Goal: Find specific page/section: Find specific page/section

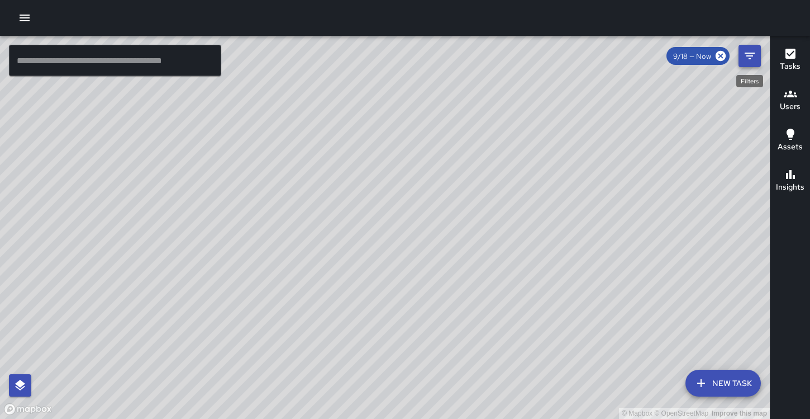
click at [752, 60] on icon "Filters" at bounding box center [749, 55] width 13 height 13
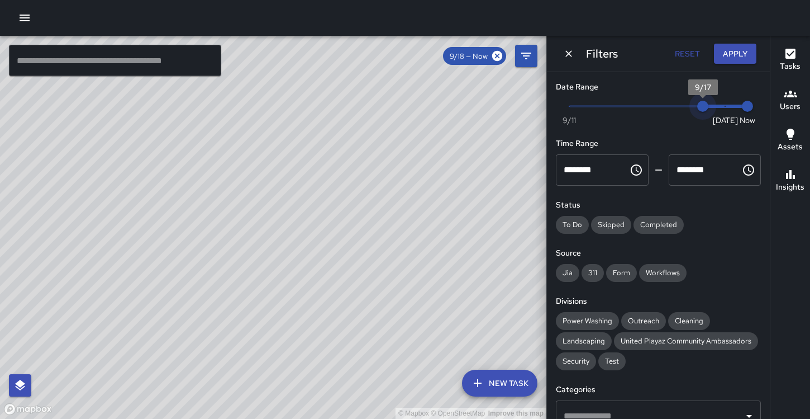
type input "*"
click at [720, 108] on span "9/18" at bounding box center [725, 106] width 11 height 11
click at [635, 175] on icon "Choose time, selected time is 12:00 AM" at bounding box center [636, 169] width 11 height 11
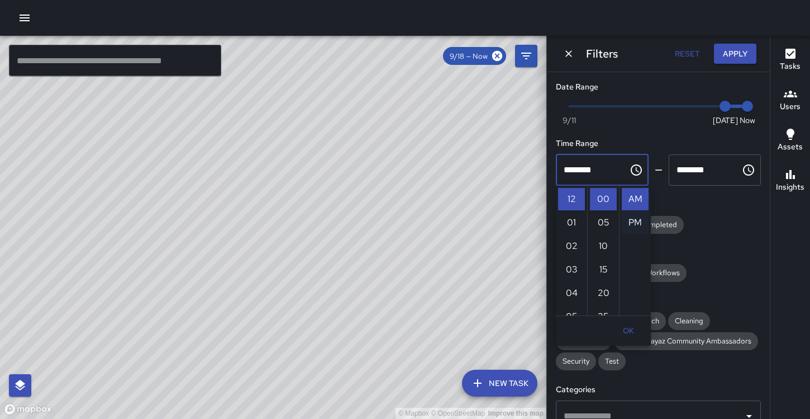
click at [636, 222] on li "PM" at bounding box center [635, 222] width 27 height 22
type input "********"
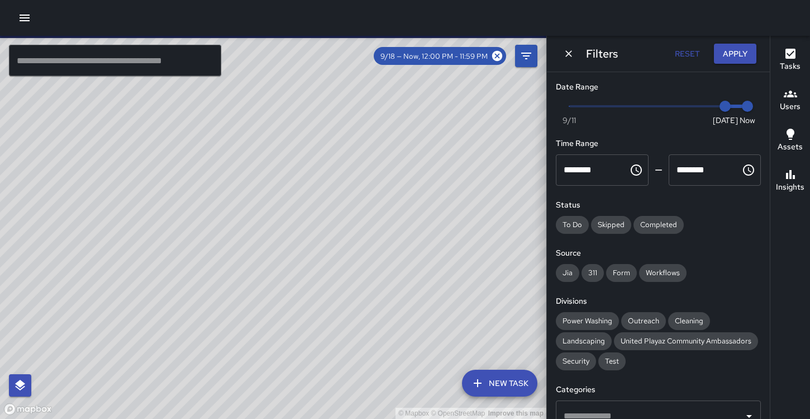
scroll to position [23, 0]
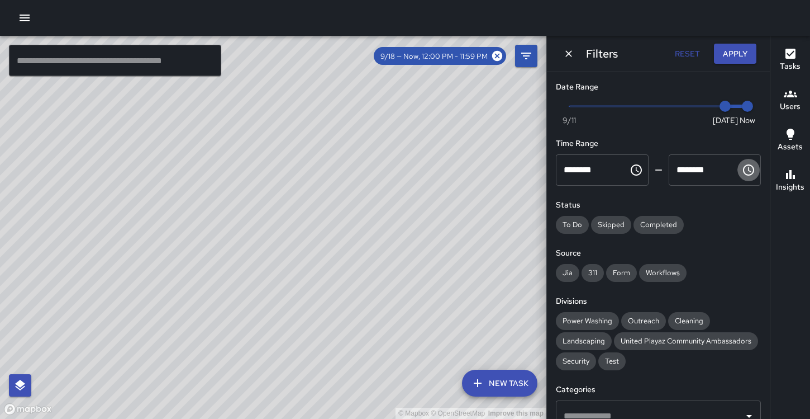
click at [738, 173] on button "Choose time, selected time is 11:59 PM" at bounding box center [749, 170] width 22 height 22
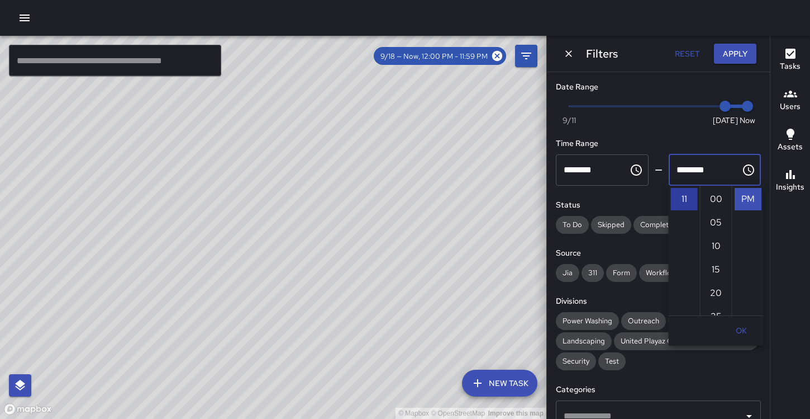
click at [692, 200] on li "11" at bounding box center [684, 199] width 27 height 22
click at [685, 198] on li "11" at bounding box center [684, 199] width 27 height 22
click at [685, 199] on li "11" at bounding box center [684, 199] width 27 height 22
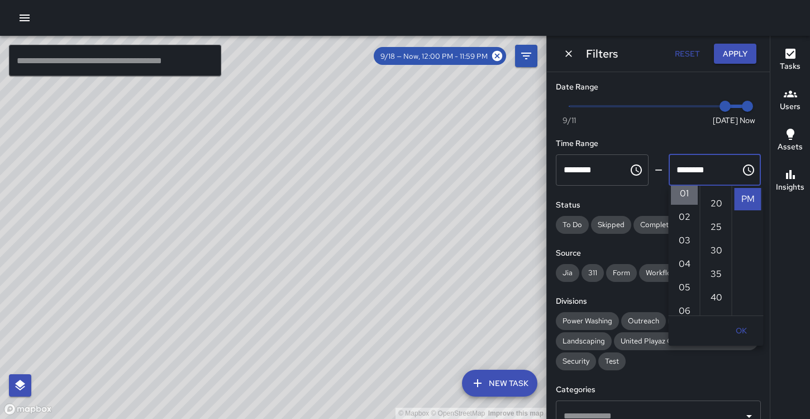
click at [680, 196] on li "01" at bounding box center [684, 193] width 27 height 22
click at [716, 196] on li "00" at bounding box center [716, 199] width 27 height 22
type input "********"
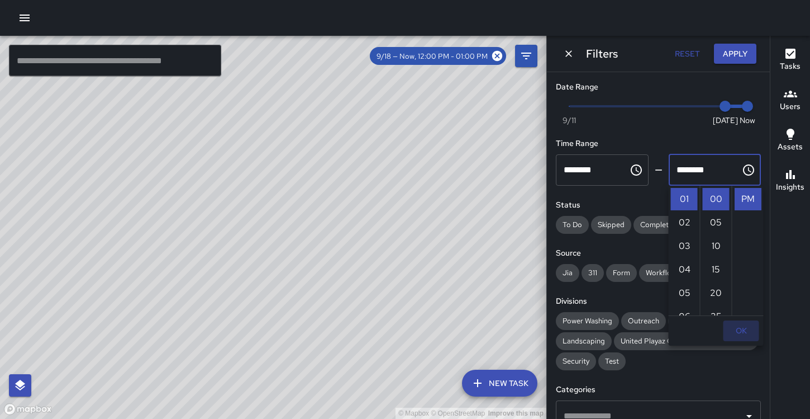
click at [743, 330] on button "OK" at bounding box center [742, 330] width 36 height 21
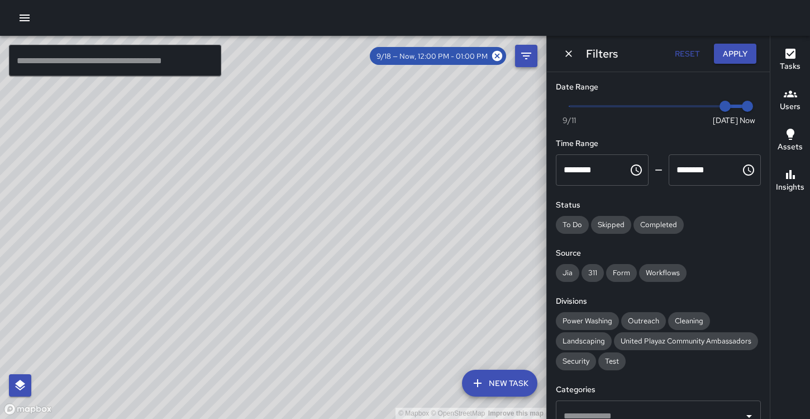
click at [530, 53] on icon "Filters" at bounding box center [526, 56] width 10 height 7
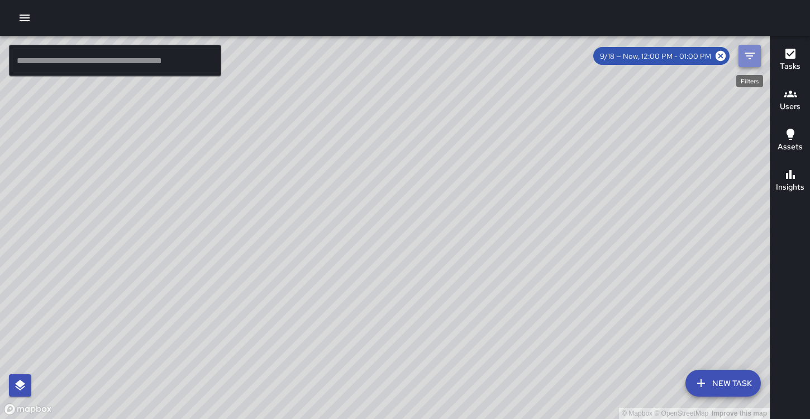
click at [748, 56] on icon "Filters" at bounding box center [750, 56] width 10 height 7
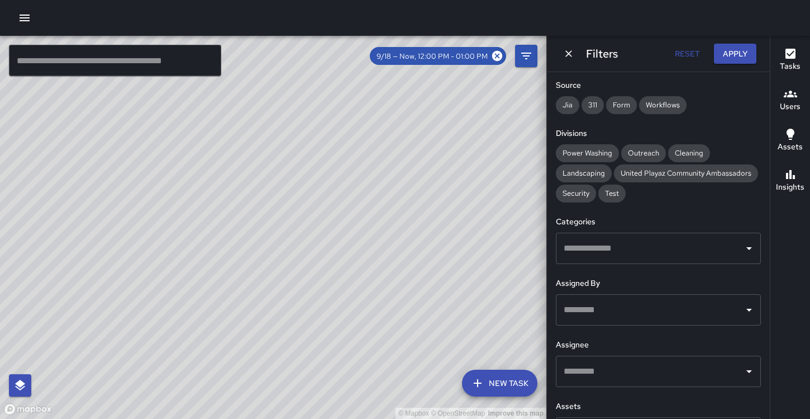
scroll to position [173, 0]
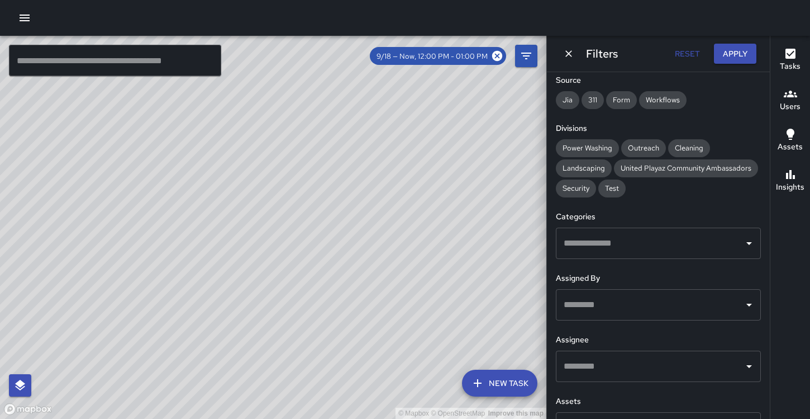
click at [603, 304] on input "text" at bounding box center [650, 304] width 178 height 21
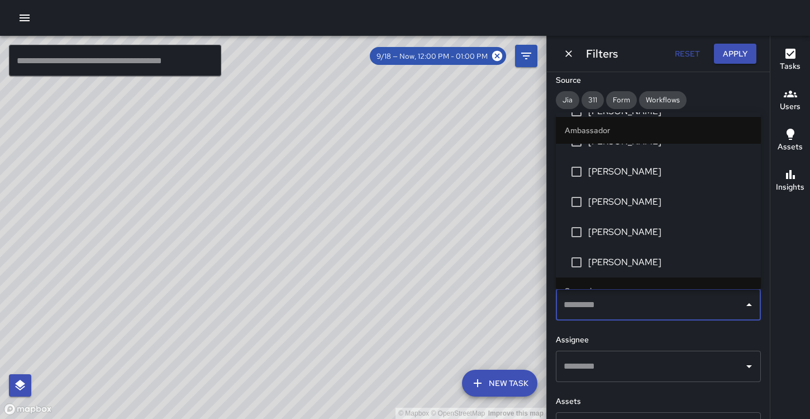
scroll to position [833, 0]
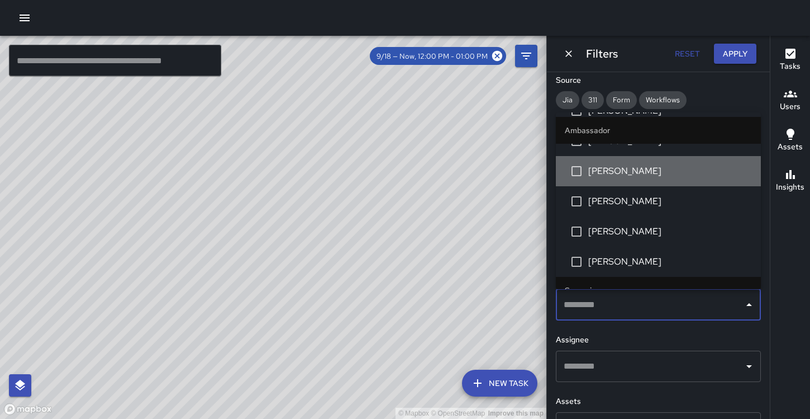
click at [653, 172] on span "[PERSON_NAME]" at bounding box center [670, 170] width 164 height 13
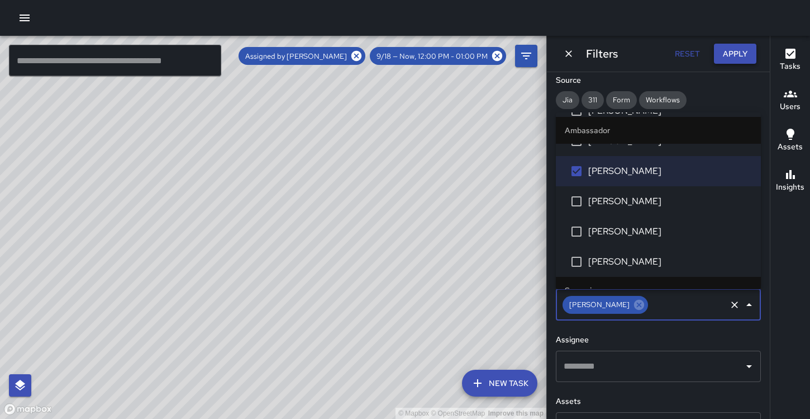
click at [735, 53] on button "Apply" at bounding box center [735, 54] width 42 height 21
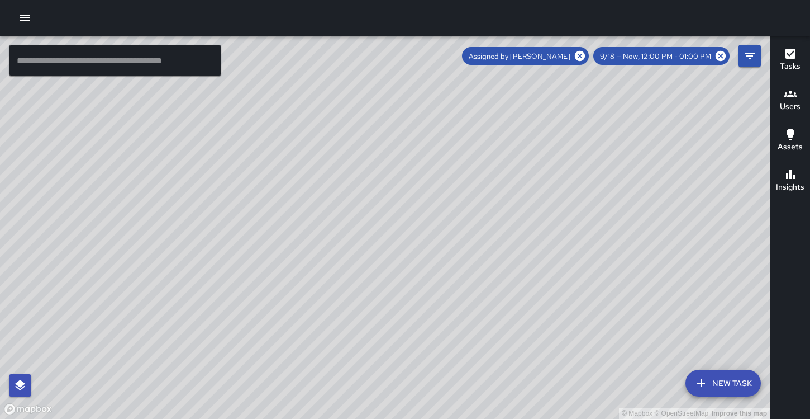
click at [407, 103] on div "© Mapbox © OpenStreetMap Improve this map" at bounding box center [385, 227] width 770 height 383
click at [683, 61] on div "9/18 — Now, 12:00 PM - 01:00 PM" at bounding box center [661, 56] width 136 height 18
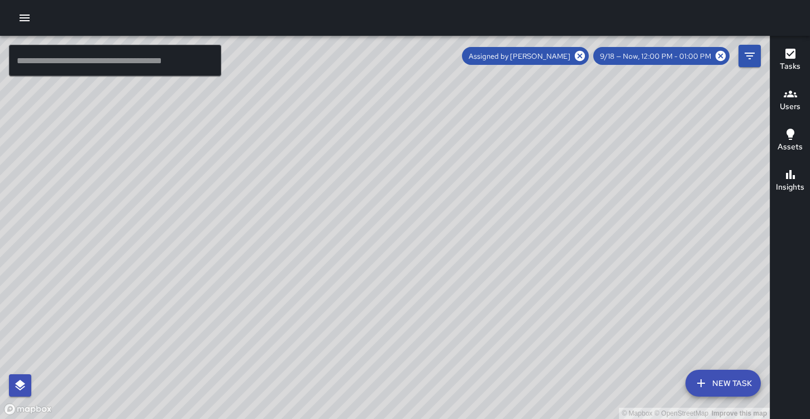
click at [681, 56] on span "9/18 — Now, 12:00 PM - 01:00 PM" at bounding box center [655, 55] width 125 height 9
click at [722, 56] on icon at bounding box center [721, 56] width 12 height 12
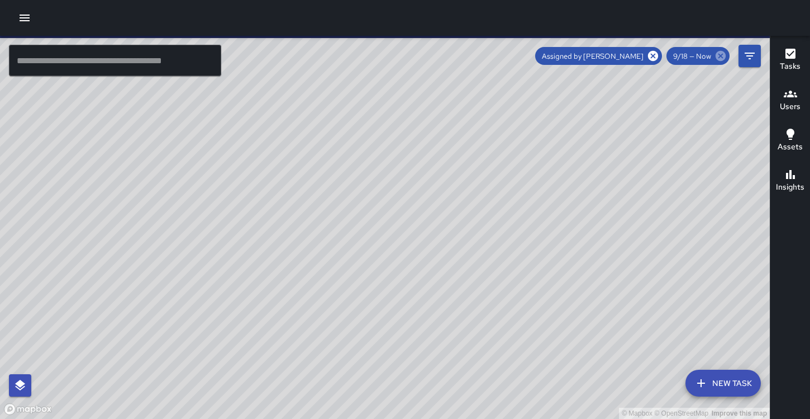
type input "********"
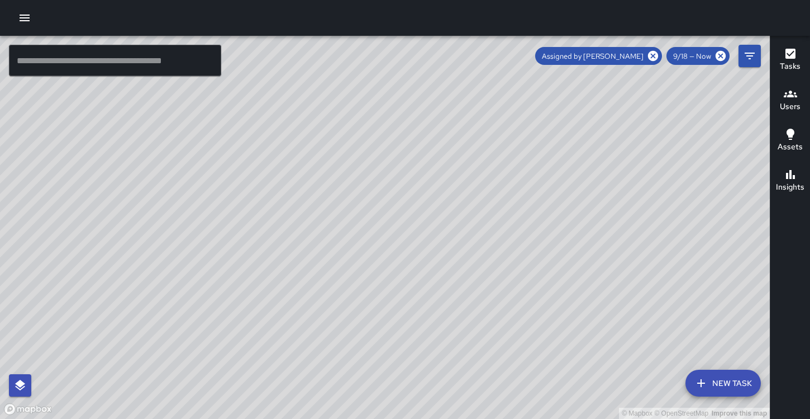
click at [613, 62] on div "Assigned by [PERSON_NAME]" at bounding box center [598, 56] width 127 height 18
click at [725, 54] on icon at bounding box center [721, 56] width 10 height 10
click at [758, 55] on button "Filters" at bounding box center [750, 56] width 22 height 22
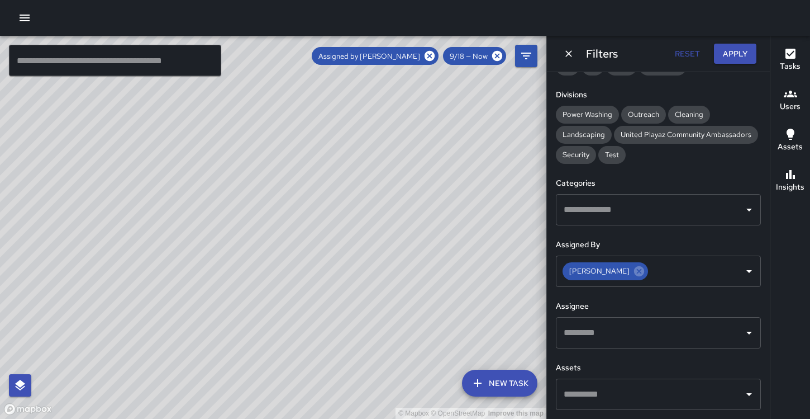
scroll to position [0, 0]
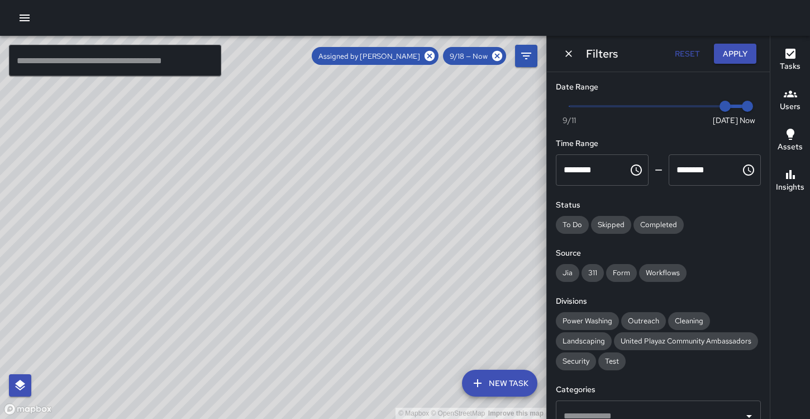
click at [620, 177] on input "********" at bounding box center [588, 169] width 65 height 31
click at [613, 168] on input "********" at bounding box center [588, 169] width 65 height 31
click at [639, 169] on icon "Choose time, selected time is 12:00 AM" at bounding box center [636, 169] width 13 height 13
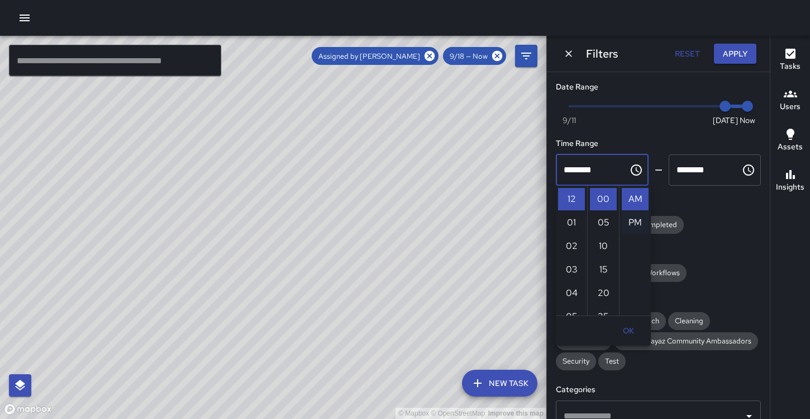
click at [636, 224] on li "PM" at bounding box center [635, 222] width 27 height 22
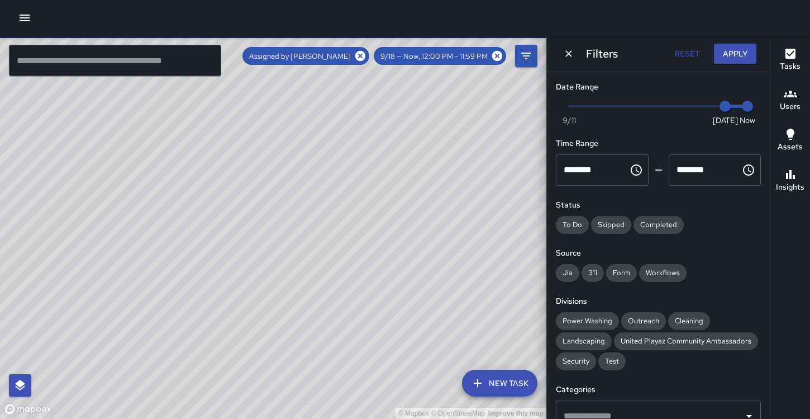
scroll to position [23, 0]
click at [737, 54] on button "Apply" at bounding box center [735, 54] width 42 height 21
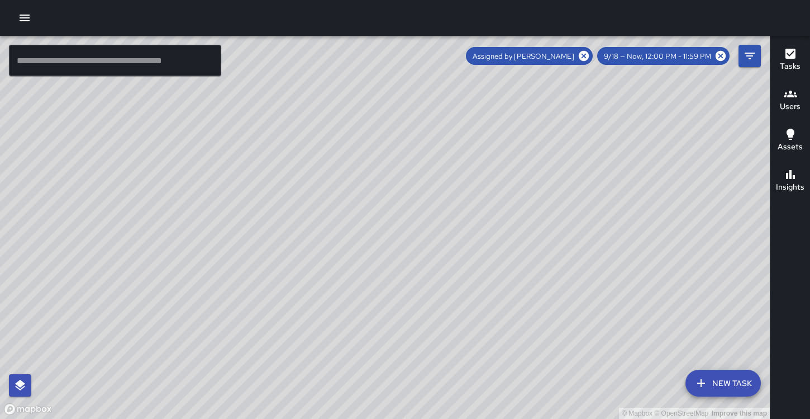
click at [662, 58] on span "9/18 — Now, 12:00 PM - 11:59 PM" at bounding box center [657, 55] width 121 height 9
click at [583, 55] on icon at bounding box center [584, 56] width 10 height 10
click at [746, 55] on icon "Filters" at bounding box center [749, 55] width 13 height 13
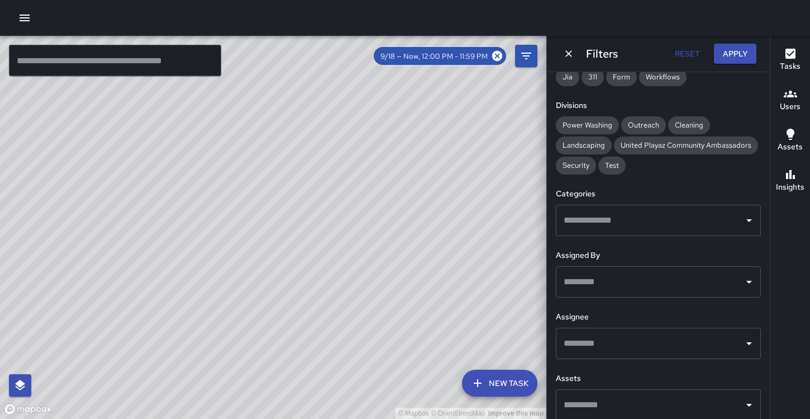
scroll to position [200, 0]
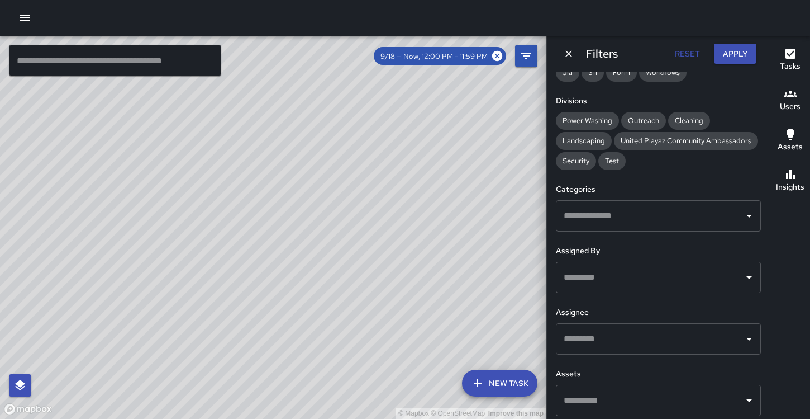
click at [612, 223] on input "text" at bounding box center [650, 215] width 178 height 21
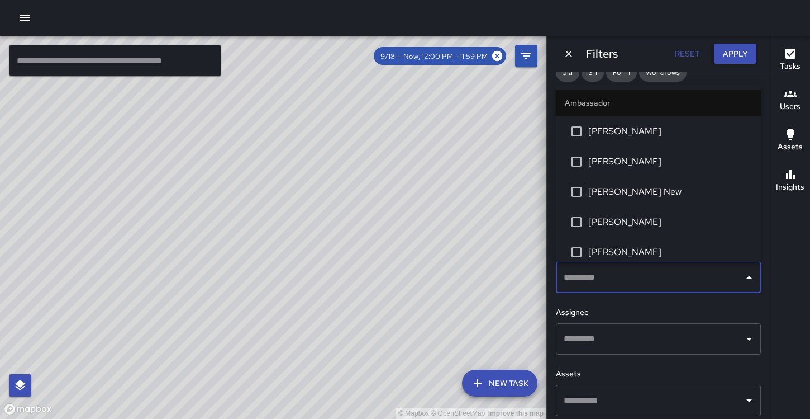
click at [590, 286] on input "text" at bounding box center [650, 277] width 178 height 21
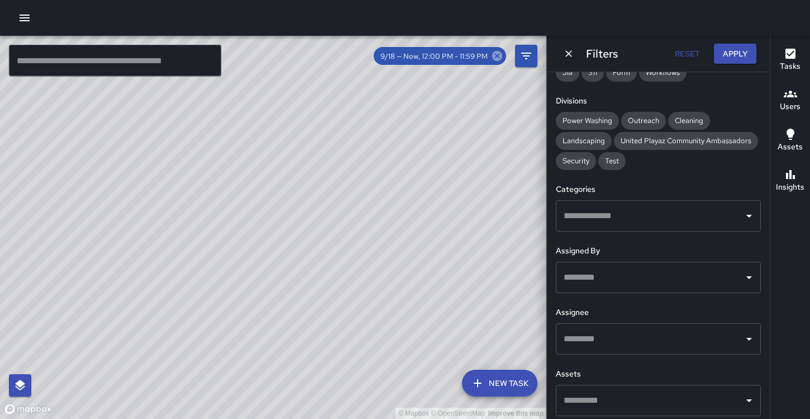
click at [500, 56] on icon at bounding box center [497, 56] width 10 height 10
type input "********"
click at [786, 100] on icon "button" at bounding box center [790, 93] width 13 height 13
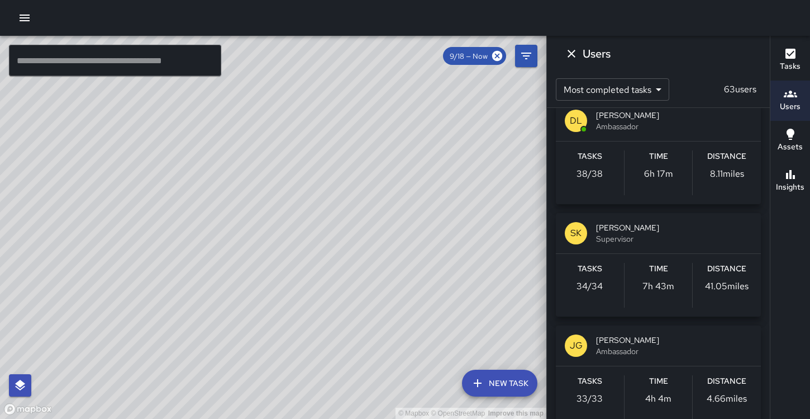
scroll to position [585, 0]
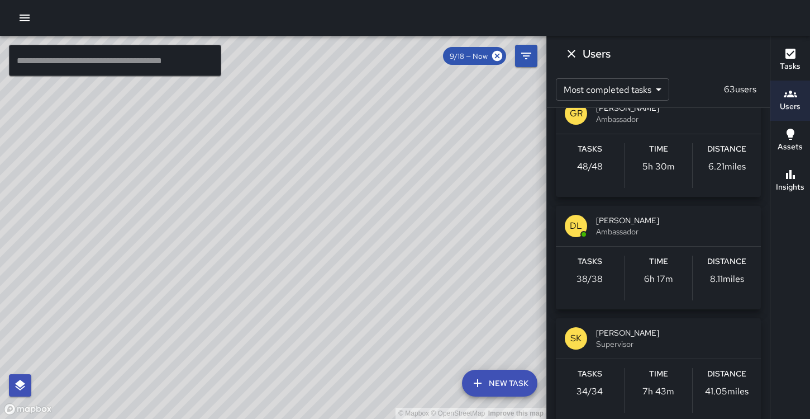
click at [642, 234] on span "Ambassador" at bounding box center [674, 231] width 156 height 11
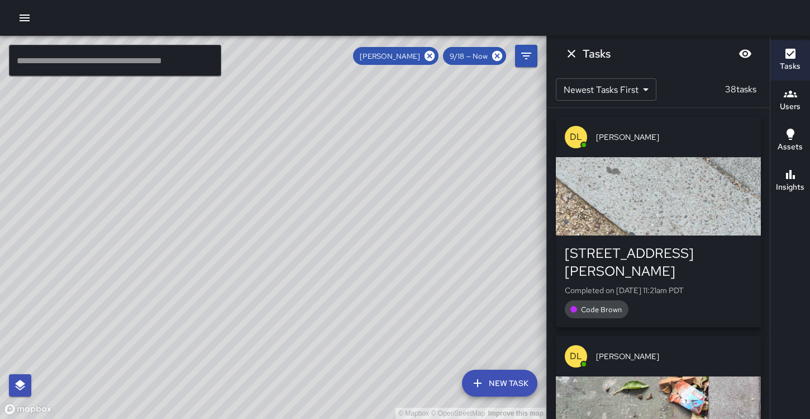
scroll to position [0, 0]
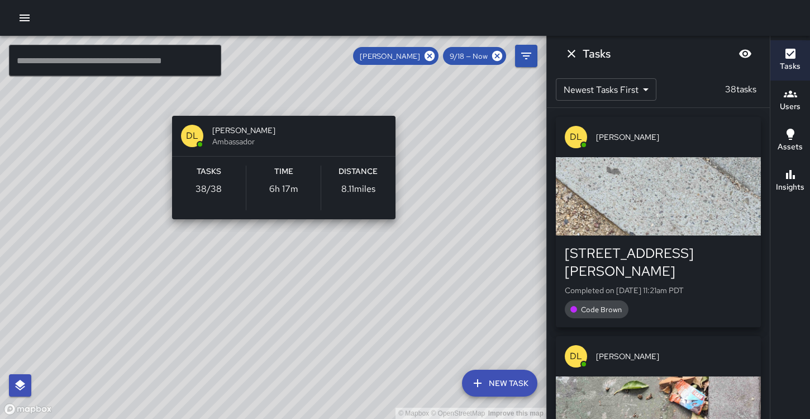
click at [298, 112] on div "DL [PERSON_NAME] Ambassador Tasks 38 / 38 Time 6h 17m Distance 8.11 miles" at bounding box center [284, 167] width 232 height 112
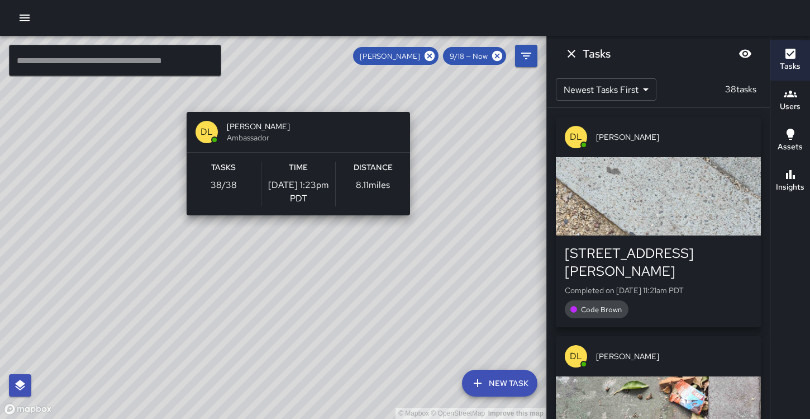
click at [294, 105] on div "© Mapbox © OpenStreetMap Improve this map DL [PERSON_NAME] Ambassador Tasks 38 …" at bounding box center [273, 227] width 546 height 383
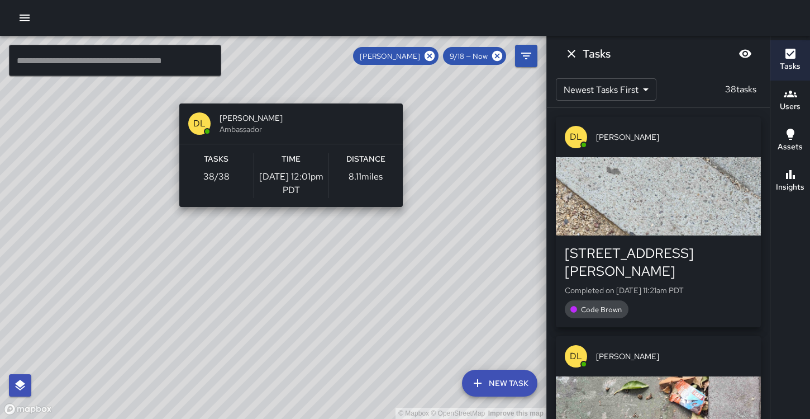
click at [287, 97] on div "© Mapbox © OpenStreetMap Improve this map DL [PERSON_NAME] Ambassador Tasks 38 …" at bounding box center [273, 227] width 546 height 383
